Goal: Information Seeking & Learning: Learn about a topic

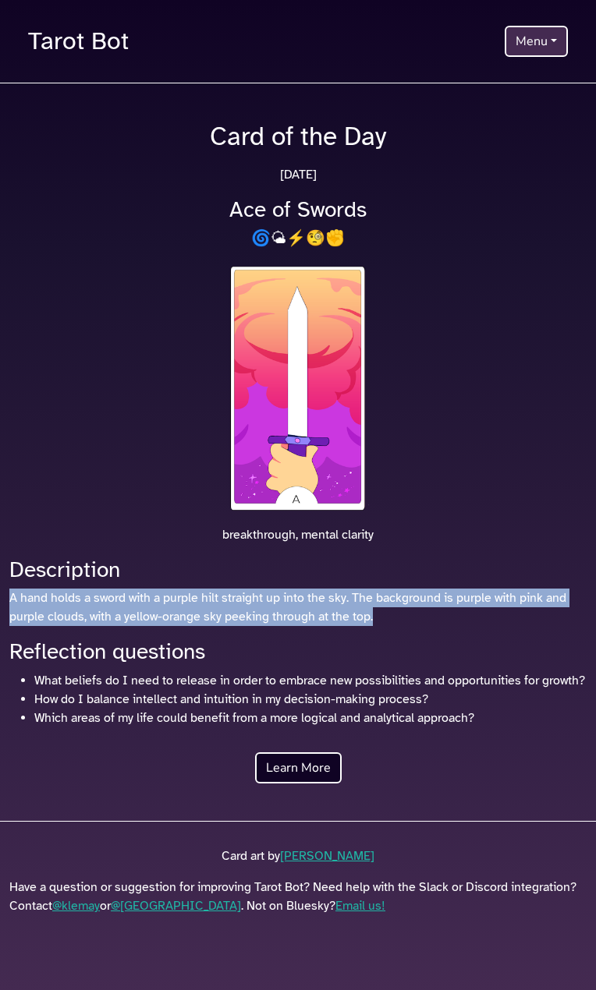
drag, startPoint x: 418, startPoint y: 610, endPoint x: 359, endPoint y: 604, distance: 58.8
click at [357, 582] on div "Description A hand holds a sword with a purple hilt straight up into the sky. T…" at bounding box center [298, 642] width 596 height 171
click at [320, 420] on img at bounding box center [297, 387] width 141 height 249
click at [122, 612] on p "A hand holds a sword with a purple hilt straight up into the sky. The backgroun…" at bounding box center [297, 606] width 577 height 37
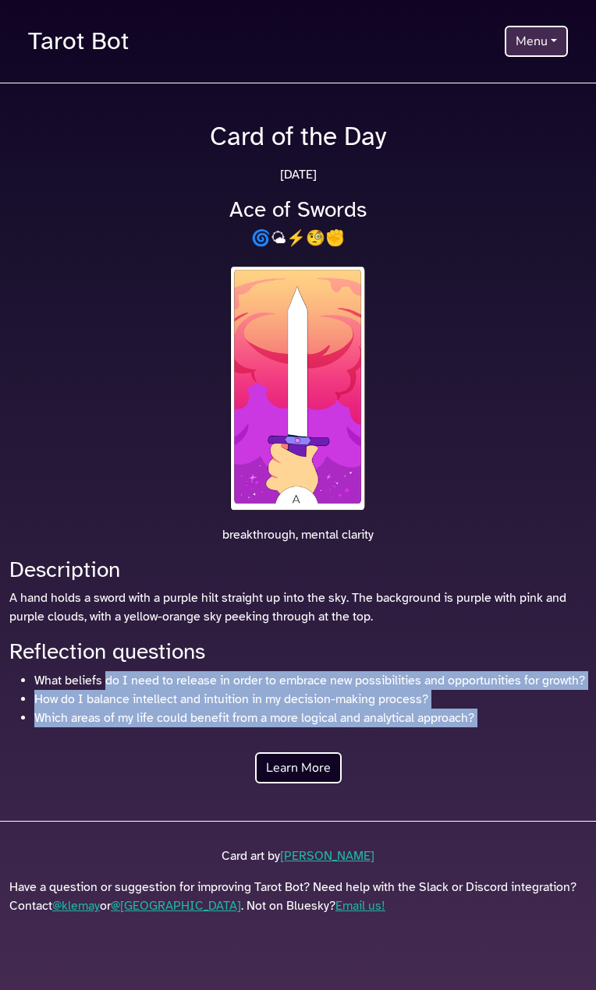
drag, startPoint x: 127, startPoint y: 760, endPoint x: 109, endPoint y: 677, distance: 84.5
click at [109, 677] on div "Card of the Day Sunday, September 7, 2025 Ace of Swords 🌀🌤⚡️🧐✊ breakthrough, me…" at bounding box center [298, 452] width 596 height 663
click at [288, 783] on link "Learn More" at bounding box center [298, 767] width 87 height 31
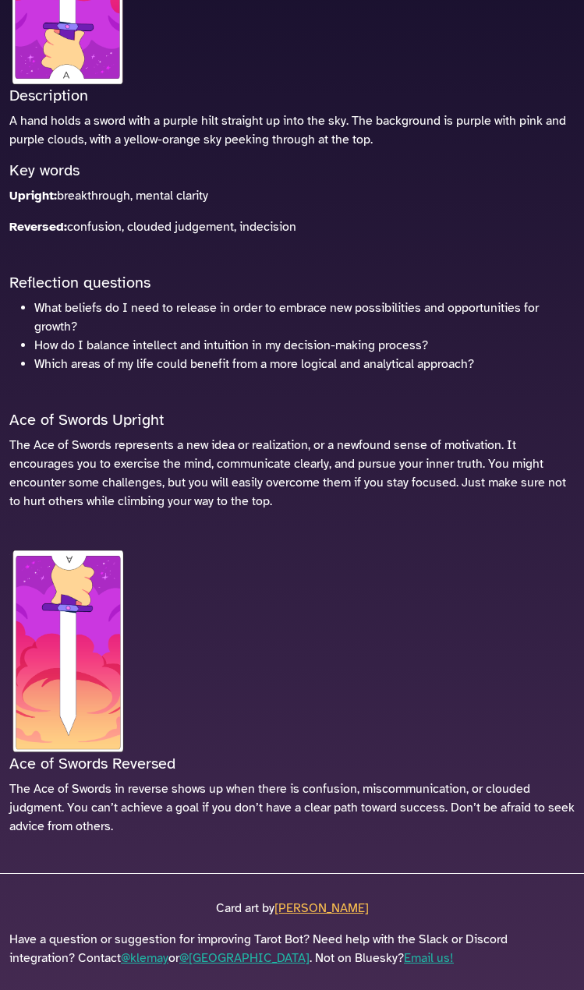
scroll to position [383, 0]
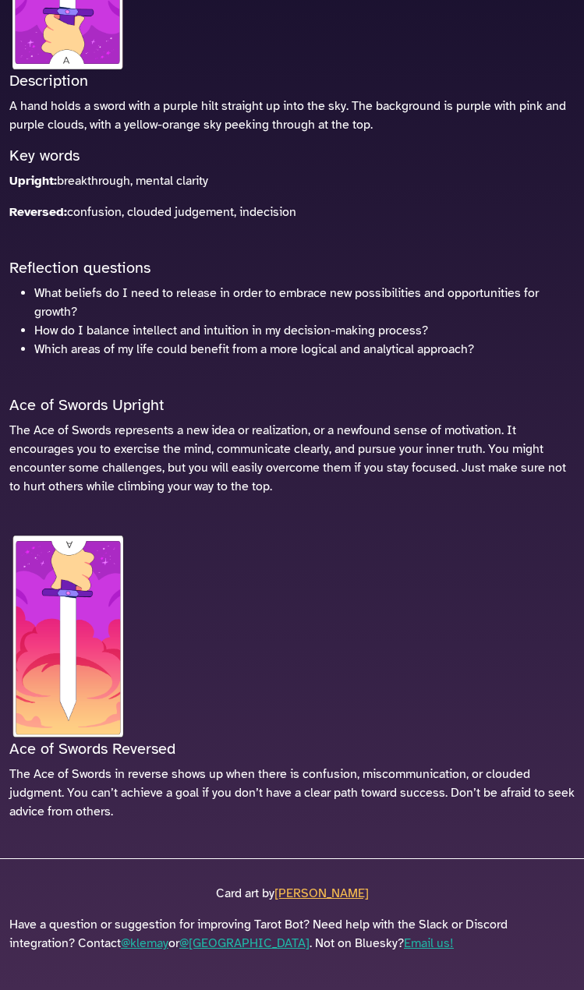
drag, startPoint x: 333, startPoint y: 472, endPoint x: 280, endPoint y: 891, distance: 422.7
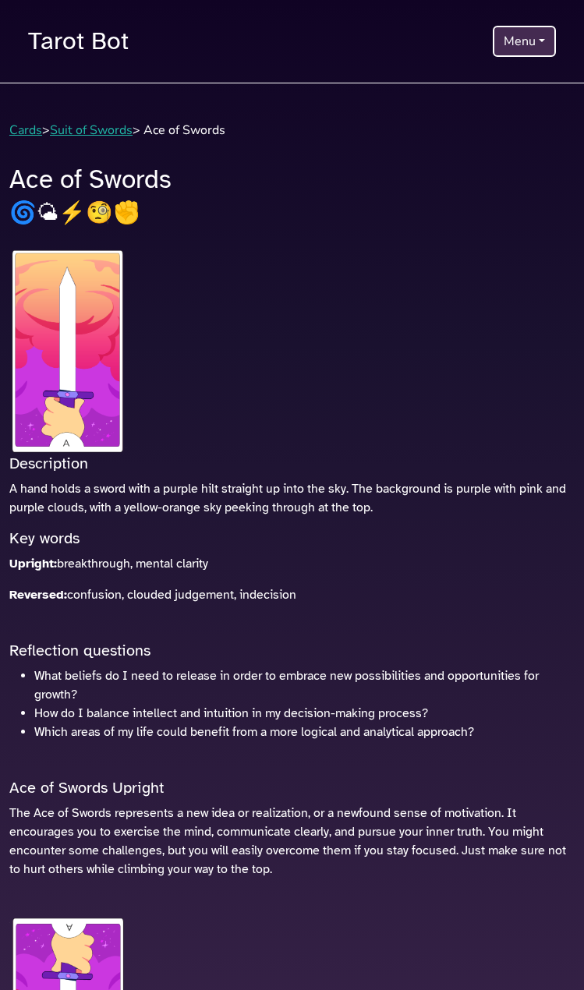
drag, startPoint x: 310, startPoint y: 831, endPoint x: 300, endPoint y: 302, distance: 529.3
click at [521, 25] on div "Tarot Bot Menu Home Install Tarot Bot Draw a card Explore the cards View daily …" at bounding box center [292, 41] width 546 height 45
click at [511, 43] on button "Menu" at bounding box center [524, 41] width 63 height 31
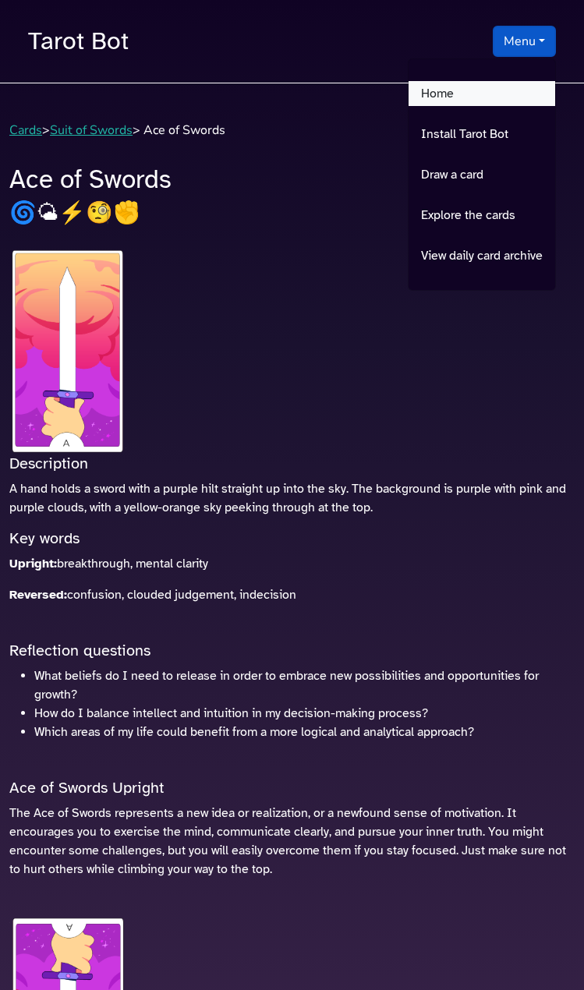
click at [462, 88] on link "Home" at bounding box center [481, 93] width 147 height 25
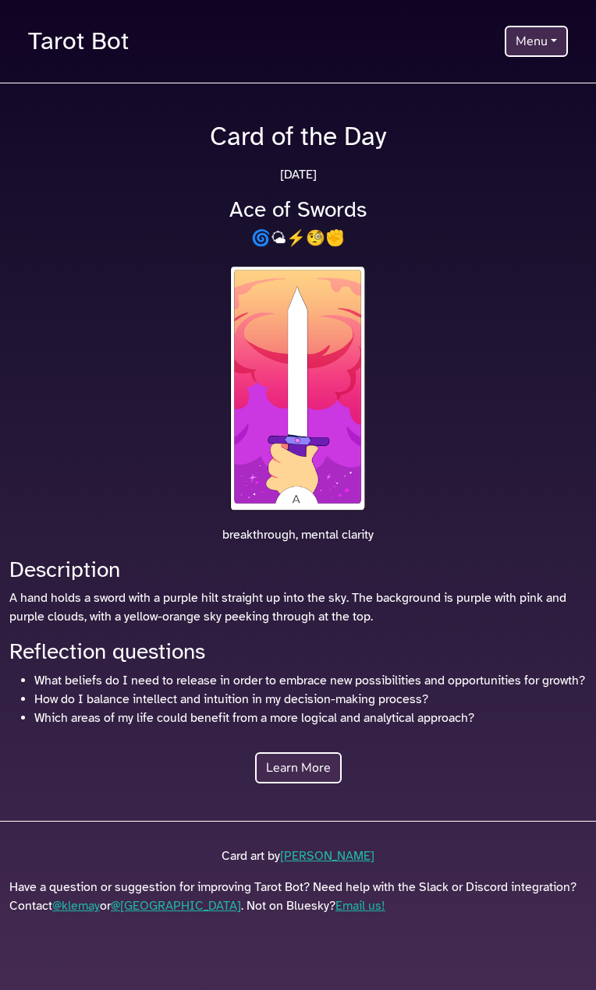
click at [280, 783] on link "Learn More" at bounding box center [298, 767] width 87 height 31
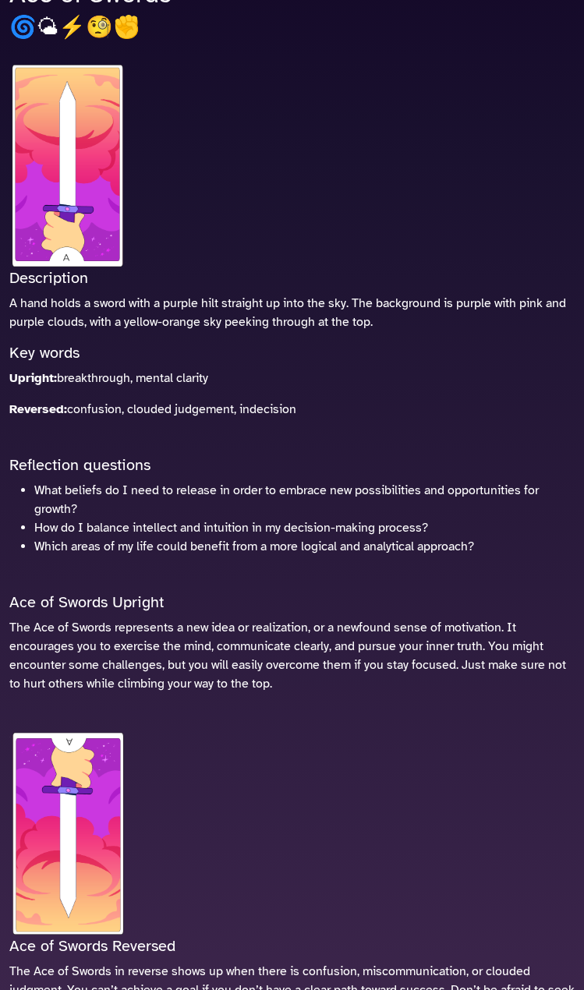
scroll to position [383, 0]
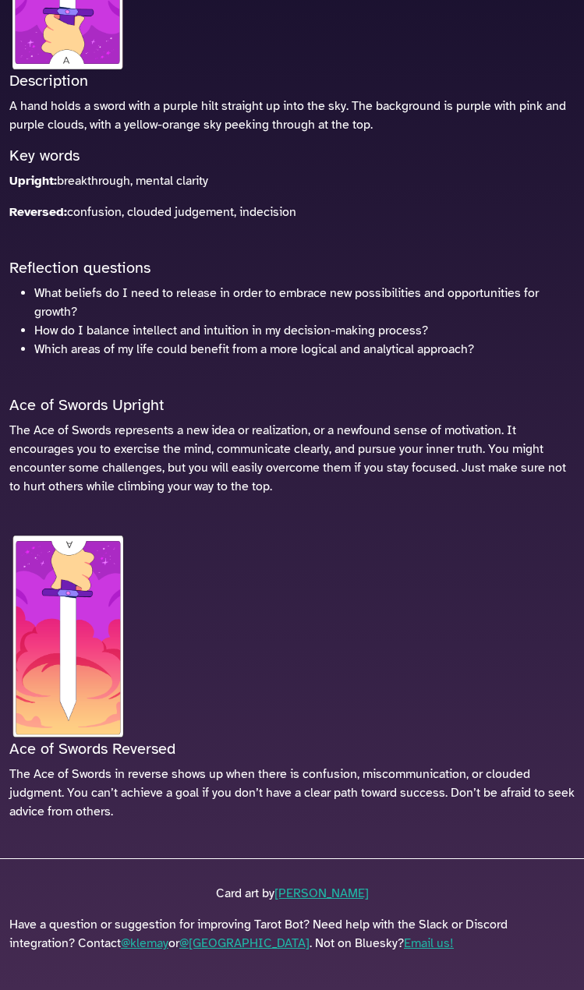
drag, startPoint x: 248, startPoint y: 595, endPoint x: 255, endPoint y: 898, distance: 303.3
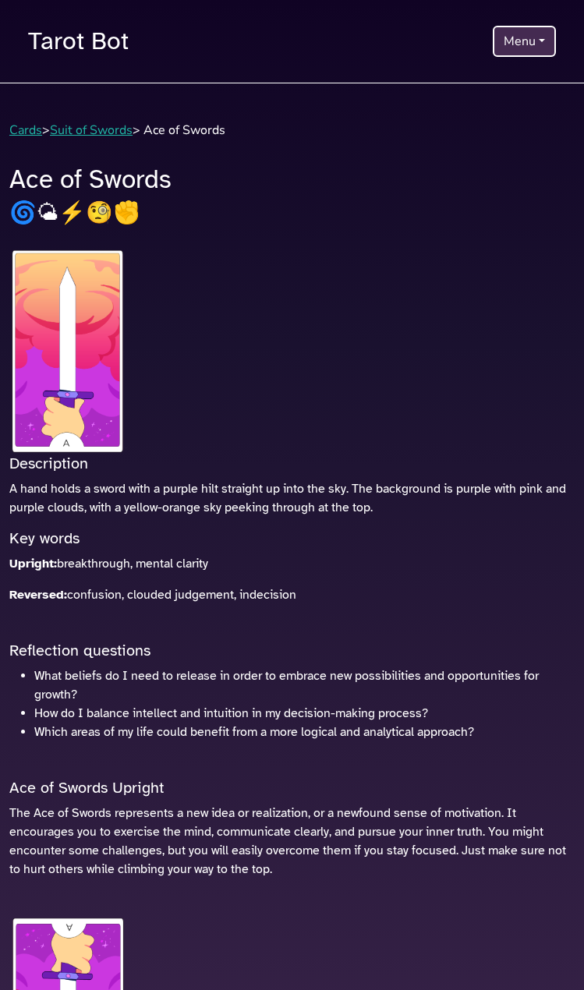
drag, startPoint x: 255, startPoint y: 898, endPoint x: 205, endPoint y: 477, distance: 423.9
click at [65, 47] on link "Tarot Bot" at bounding box center [78, 41] width 101 height 45
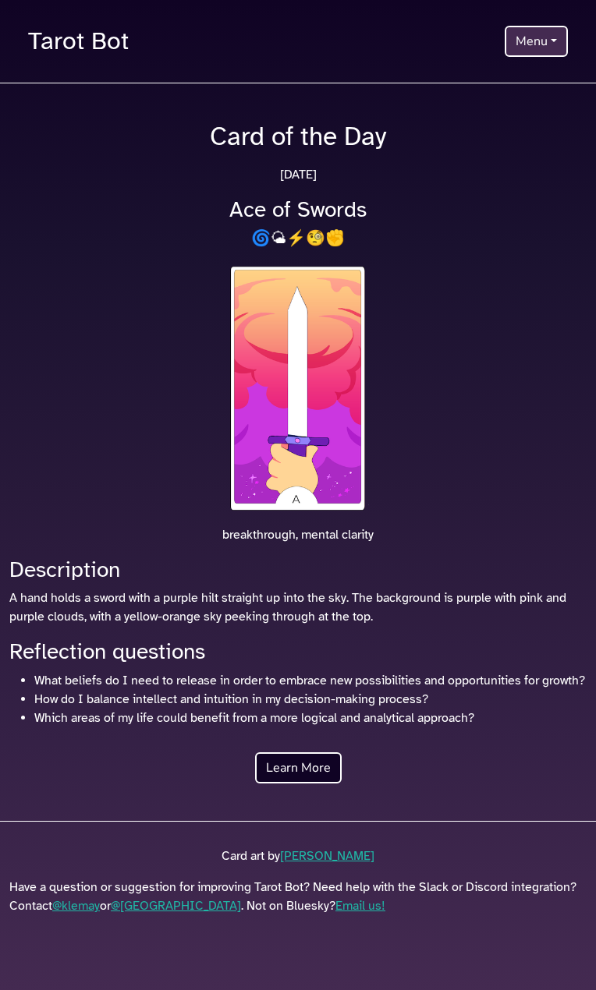
click at [549, 55] on button "Menu" at bounding box center [535, 41] width 63 height 31
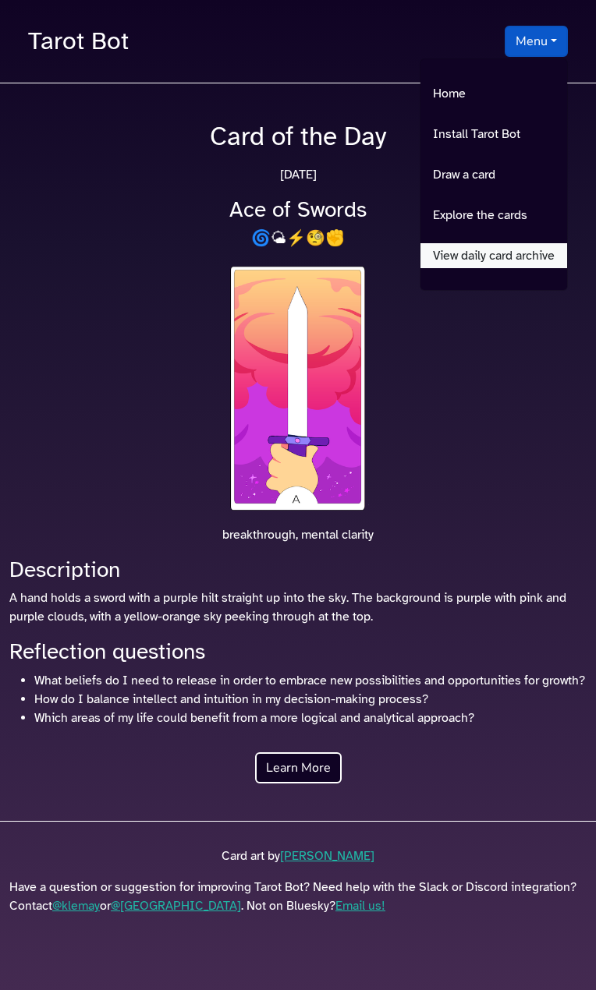
click at [518, 262] on link "View daily card archive" at bounding box center [493, 255] width 147 height 25
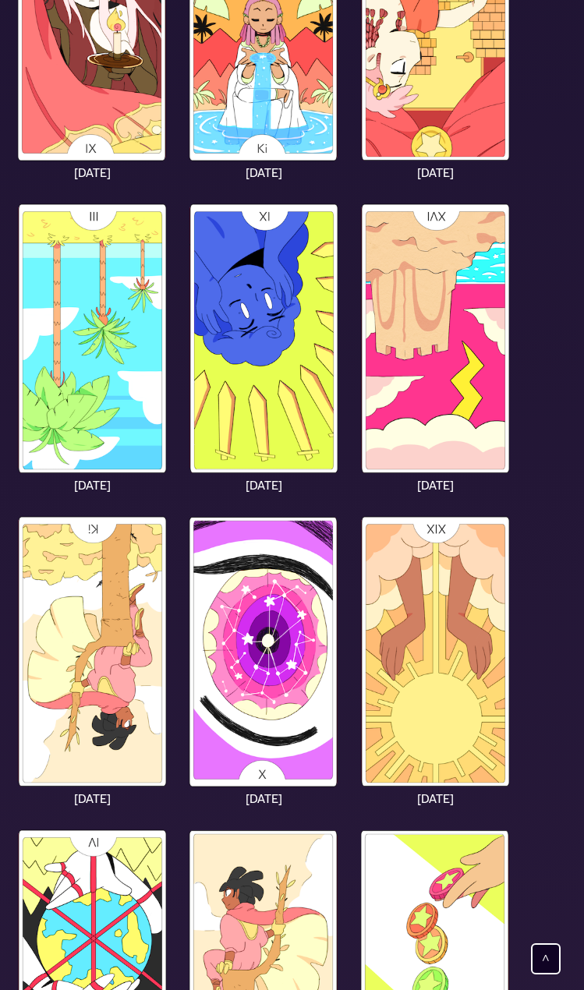
drag, startPoint x: 535, startPoint y: 447, endPoint x: 535, endPoint y: 826, distance: 378.8
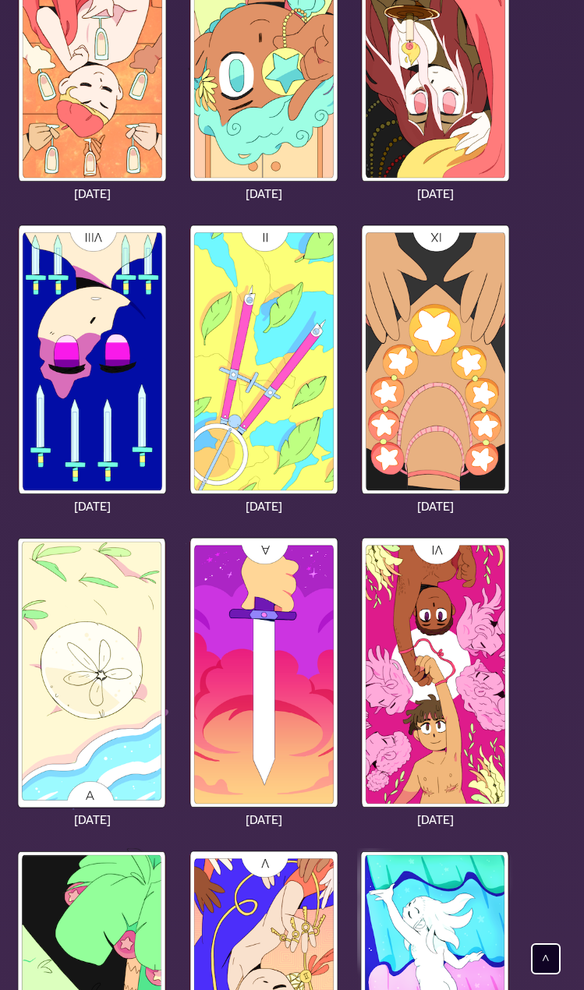
scroll to position [8307, 0]
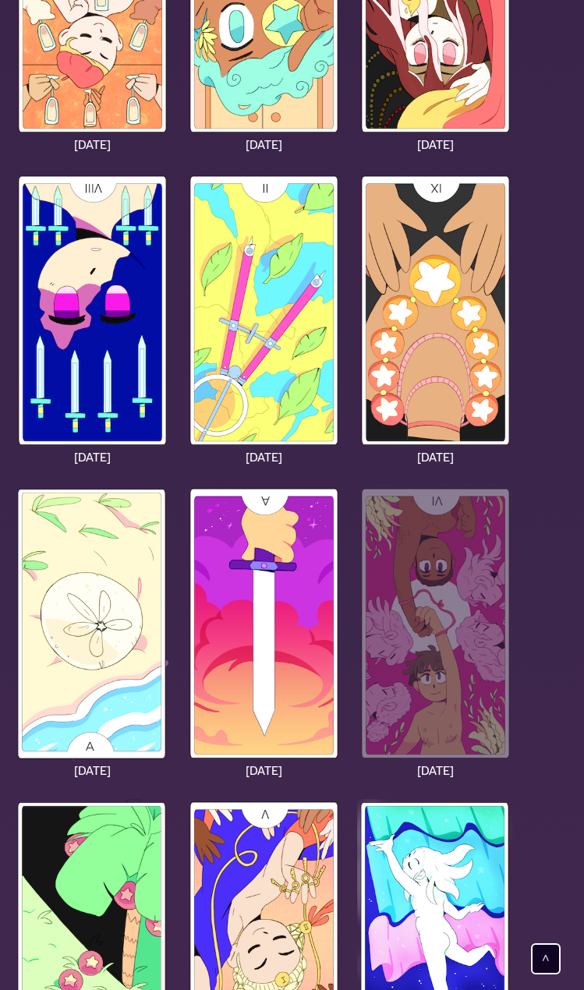
click at [445, 709] on img at bounding box center [435, 623] width 156 height 275
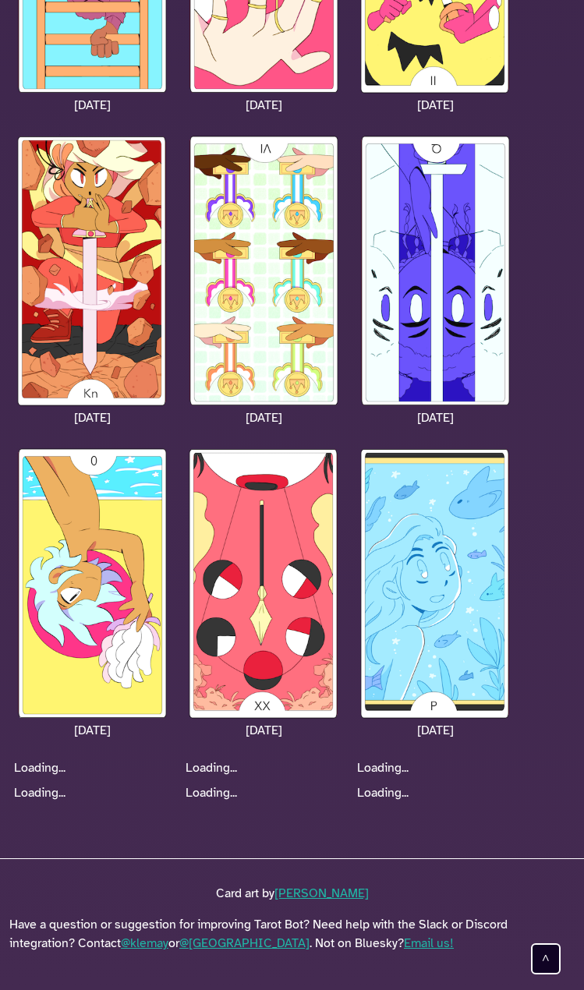
drag, startPoint x: 540, startPoint y: 528, endPoint x: 543, endPoint y: 695, distance: 166.8
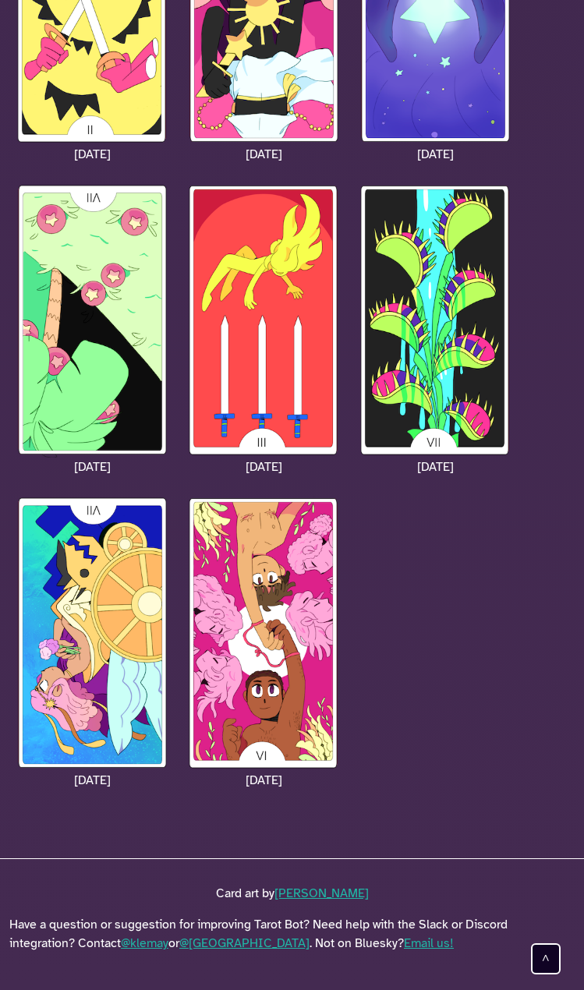
scroll to position [22721, 0]
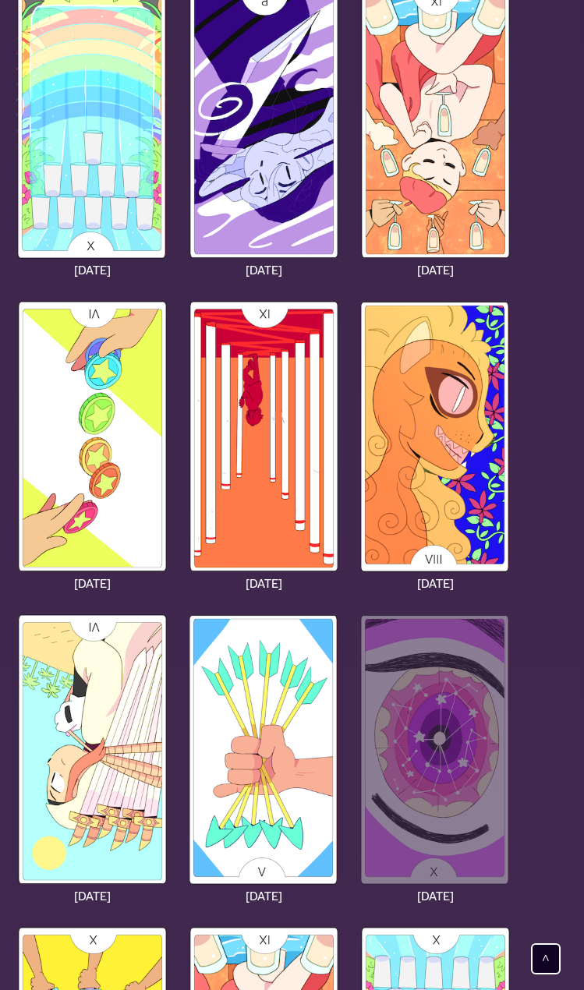
click at [457, 733] on img at bounding box center [435, 749] width 156 height 275
